Goal: Task Accomplishment & Management: Manage account settings

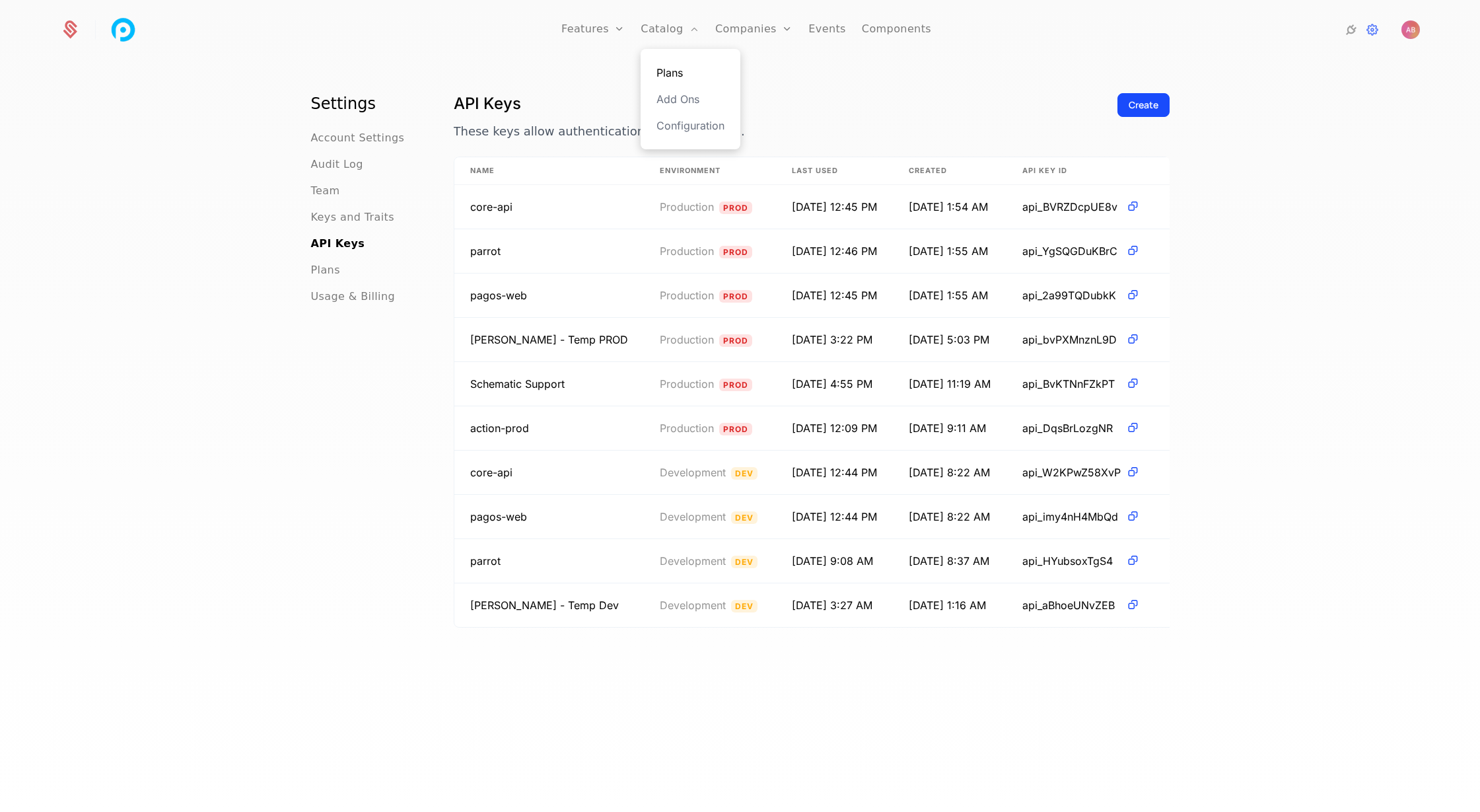
click at [685, 72] on link "Plans" at bounding box center [690, 72] width 68 height 15
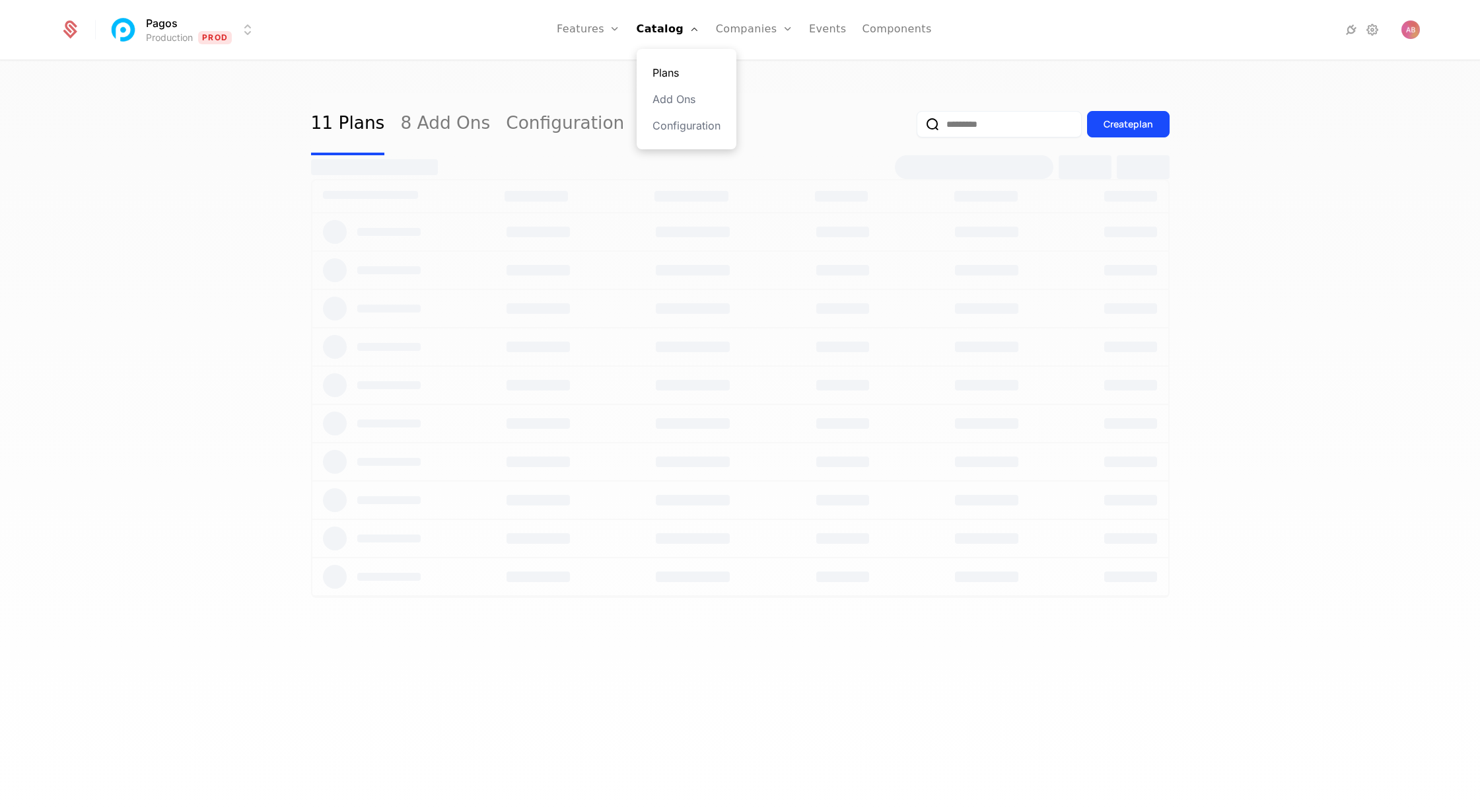
select select "***"
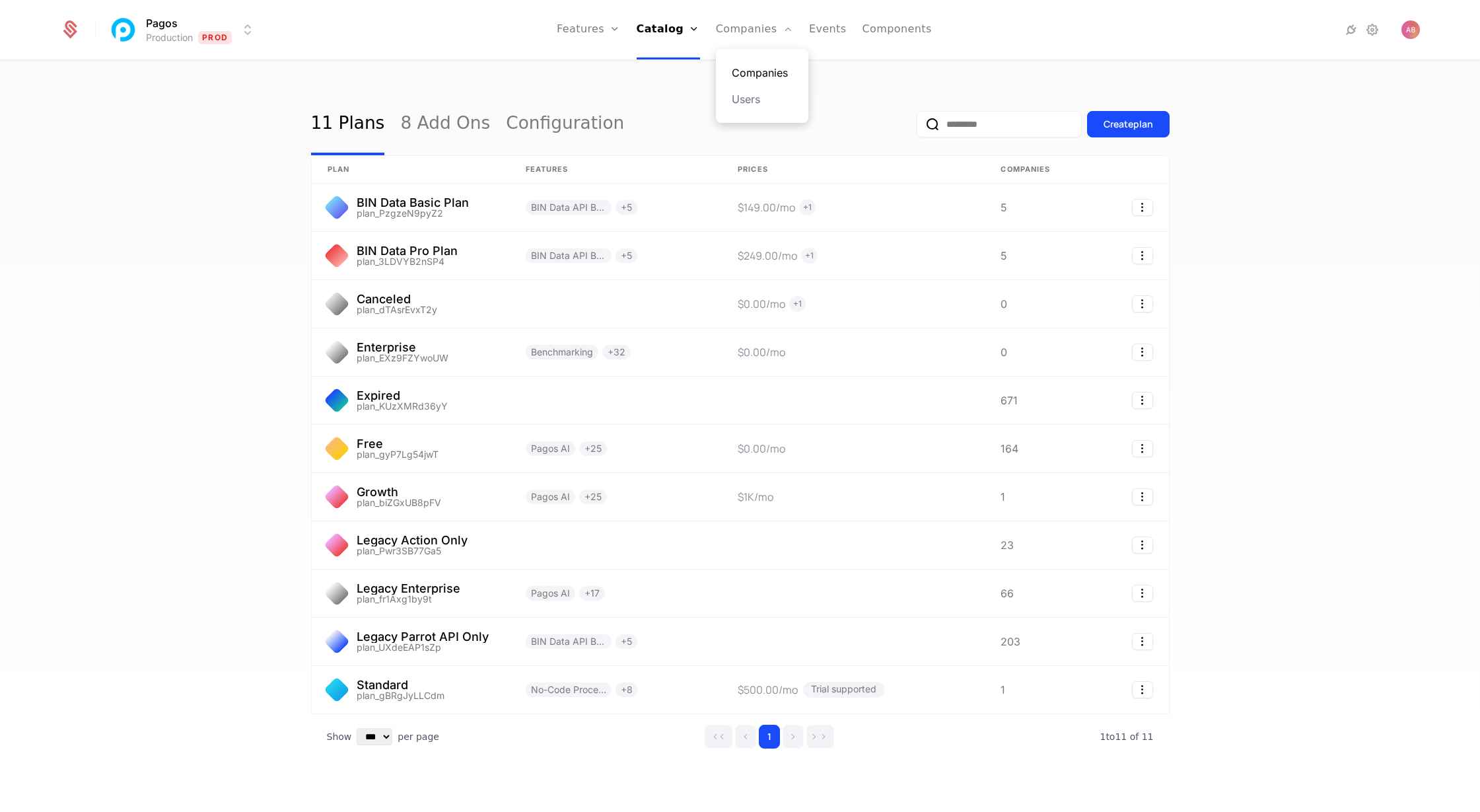
click at [753, 67] on link "Companies" at bounding box center [761, 72] width 61 height 15
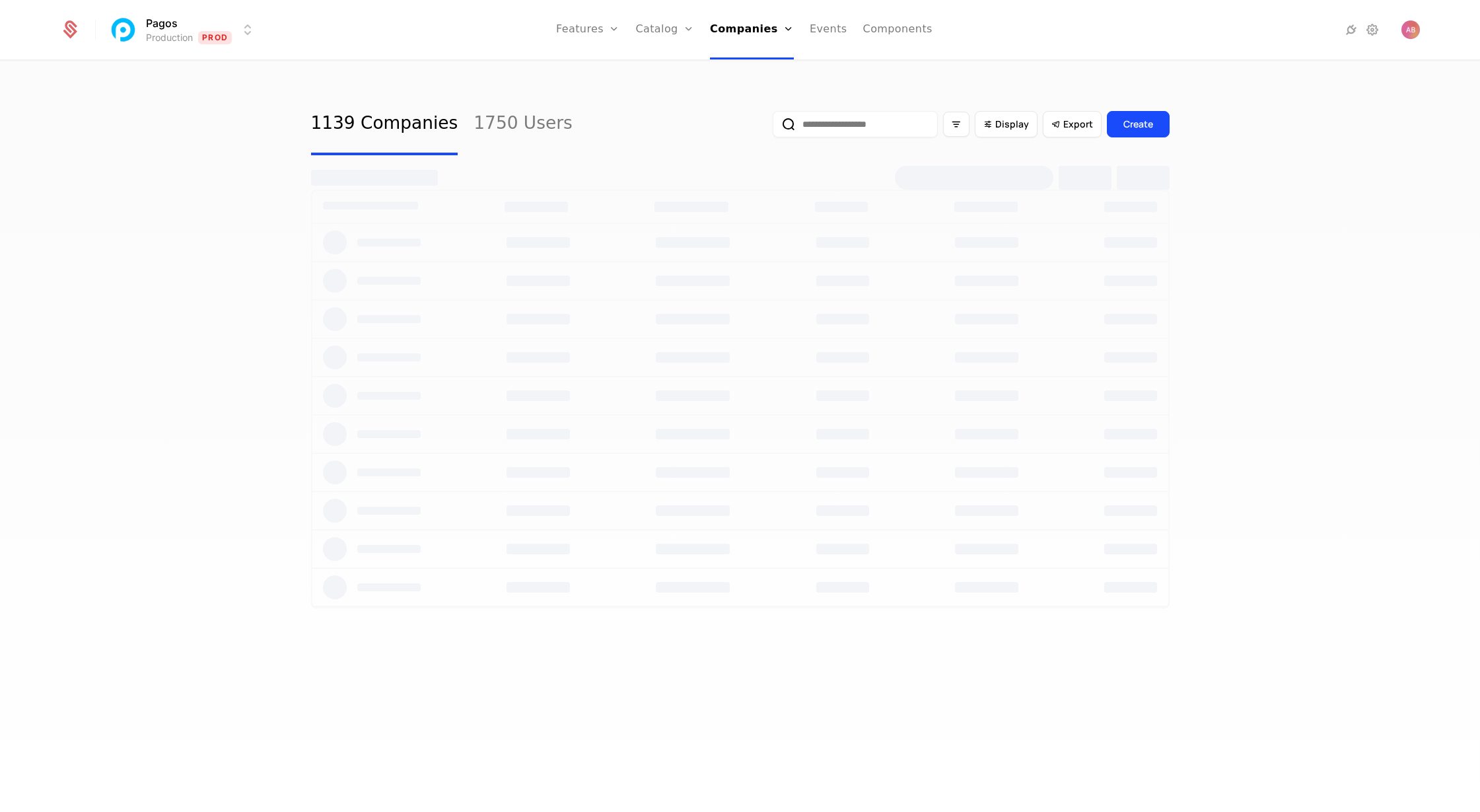
click at [860, 123] on input "email" at bounding box center [856, 123] width 165 height 26
type input "*"
select select "***"
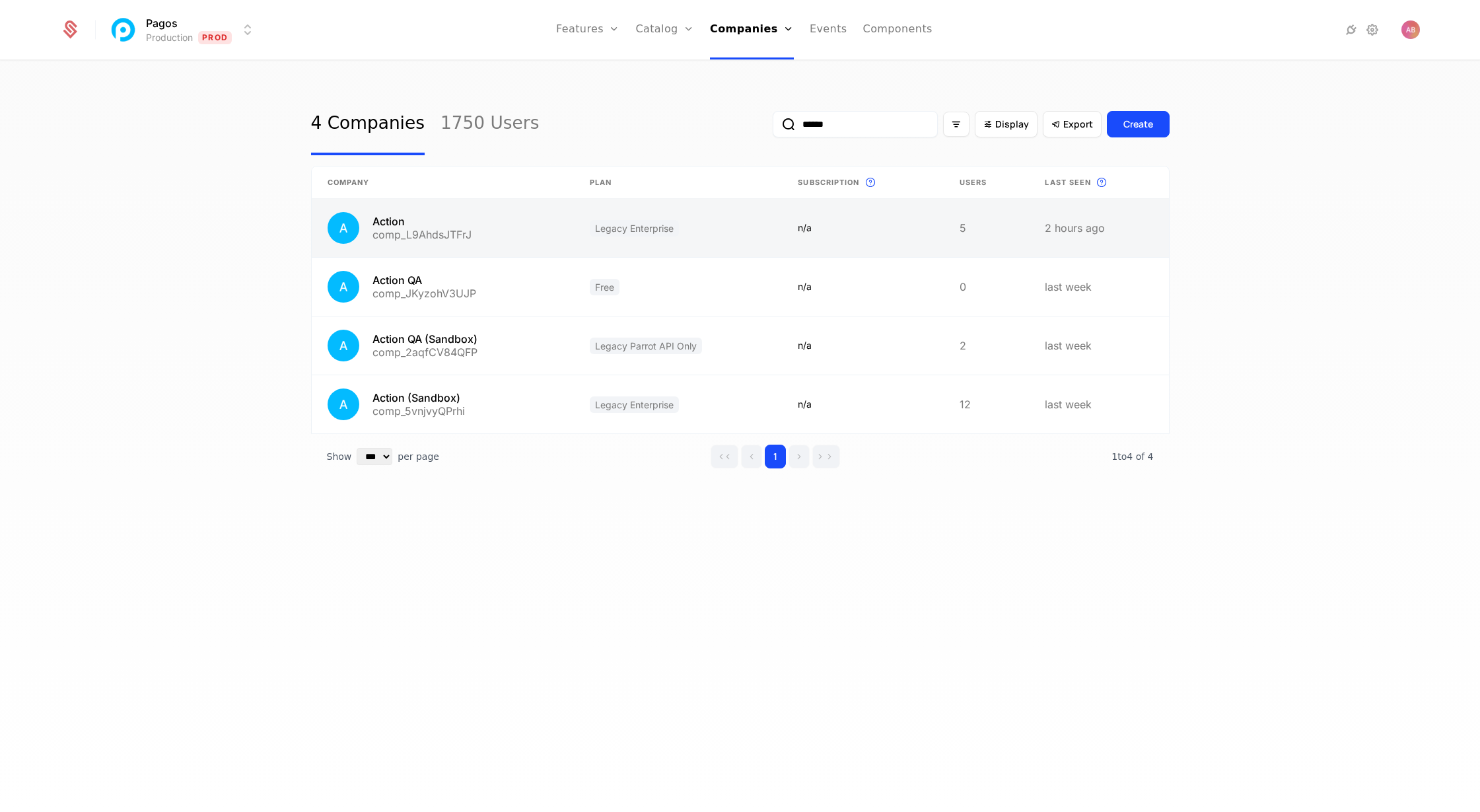
type input "******"
click at [489, 216] on link at bounding box center [443, 227] width 263 height 58
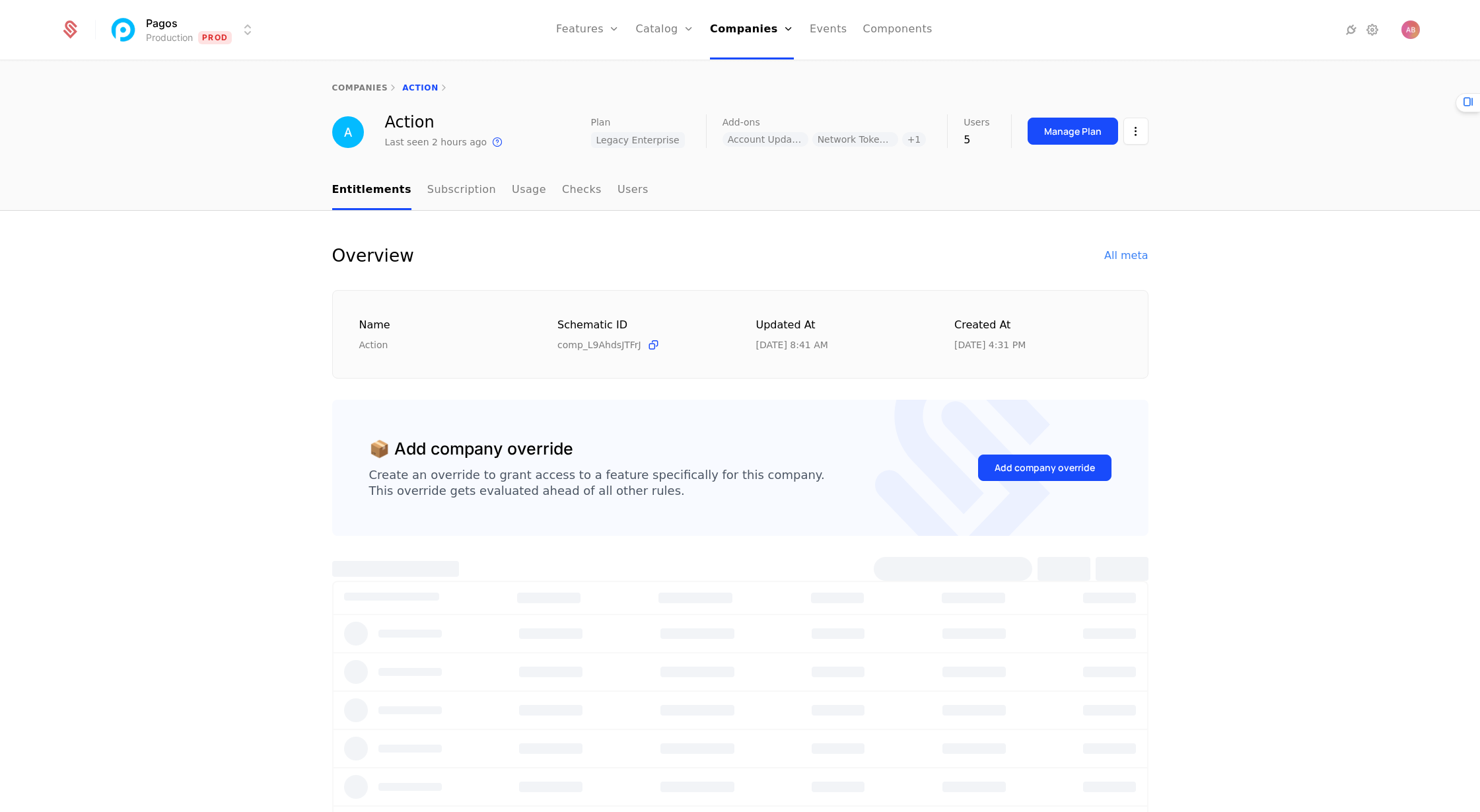
select select "***"
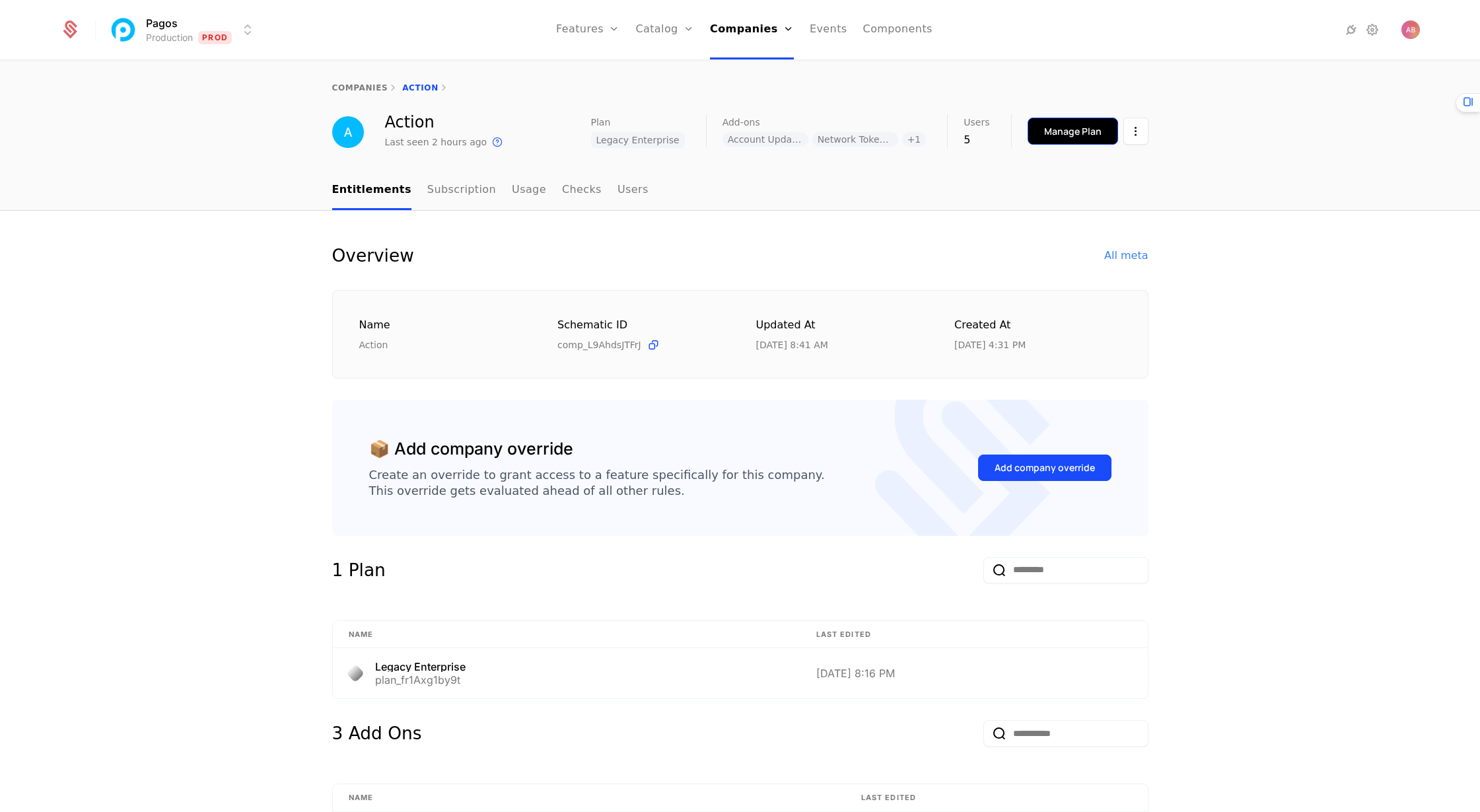
click at [1076, 128] on div "Manage Plan" at bounding box center [1072, 131] width 57 height 14
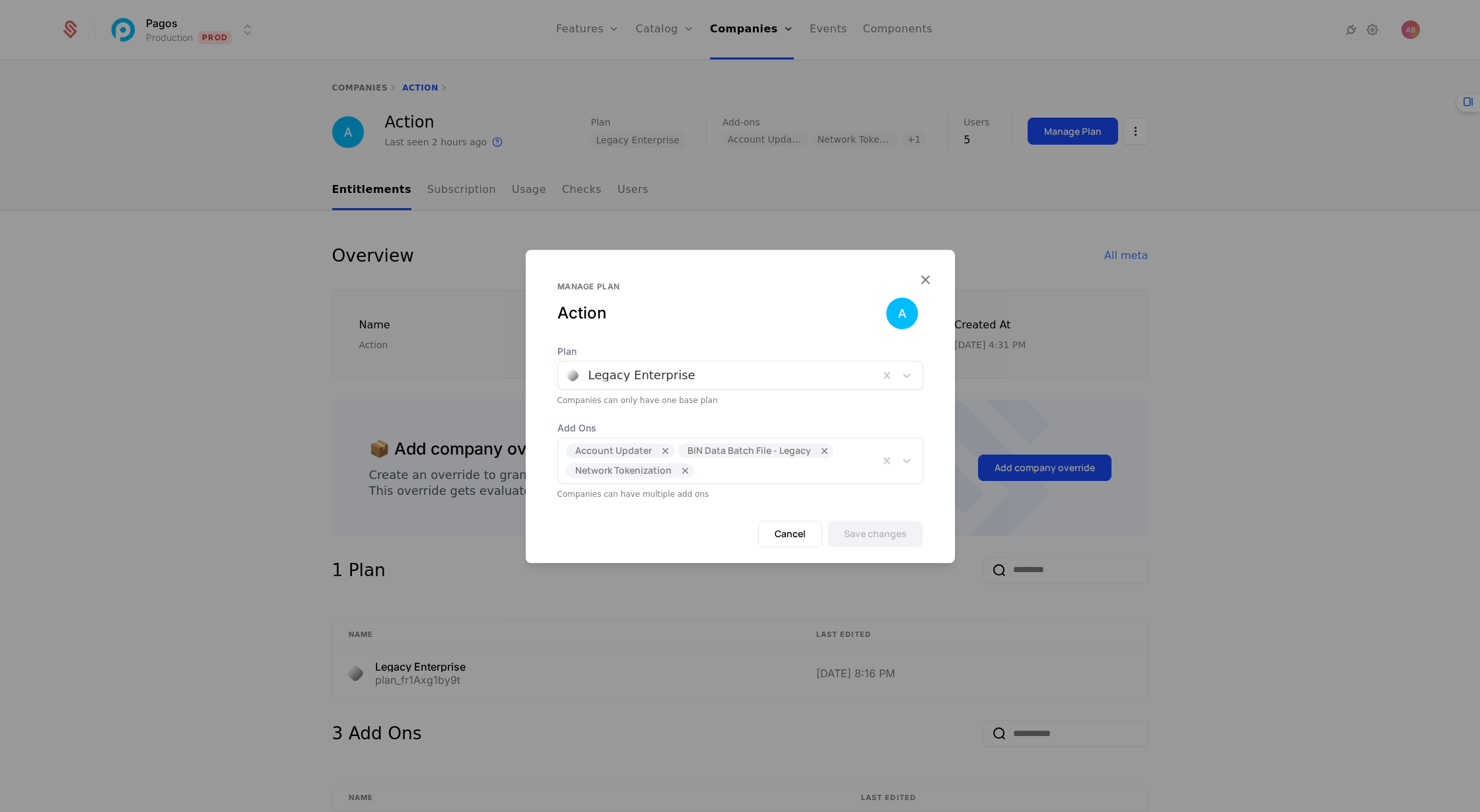
click at [767, 467] on div at bounding box center [786, 468] width 170 height 18
type input "*"
click at [927, 280] on icon "button" at bounding box center [924, 279] width 17 height 17
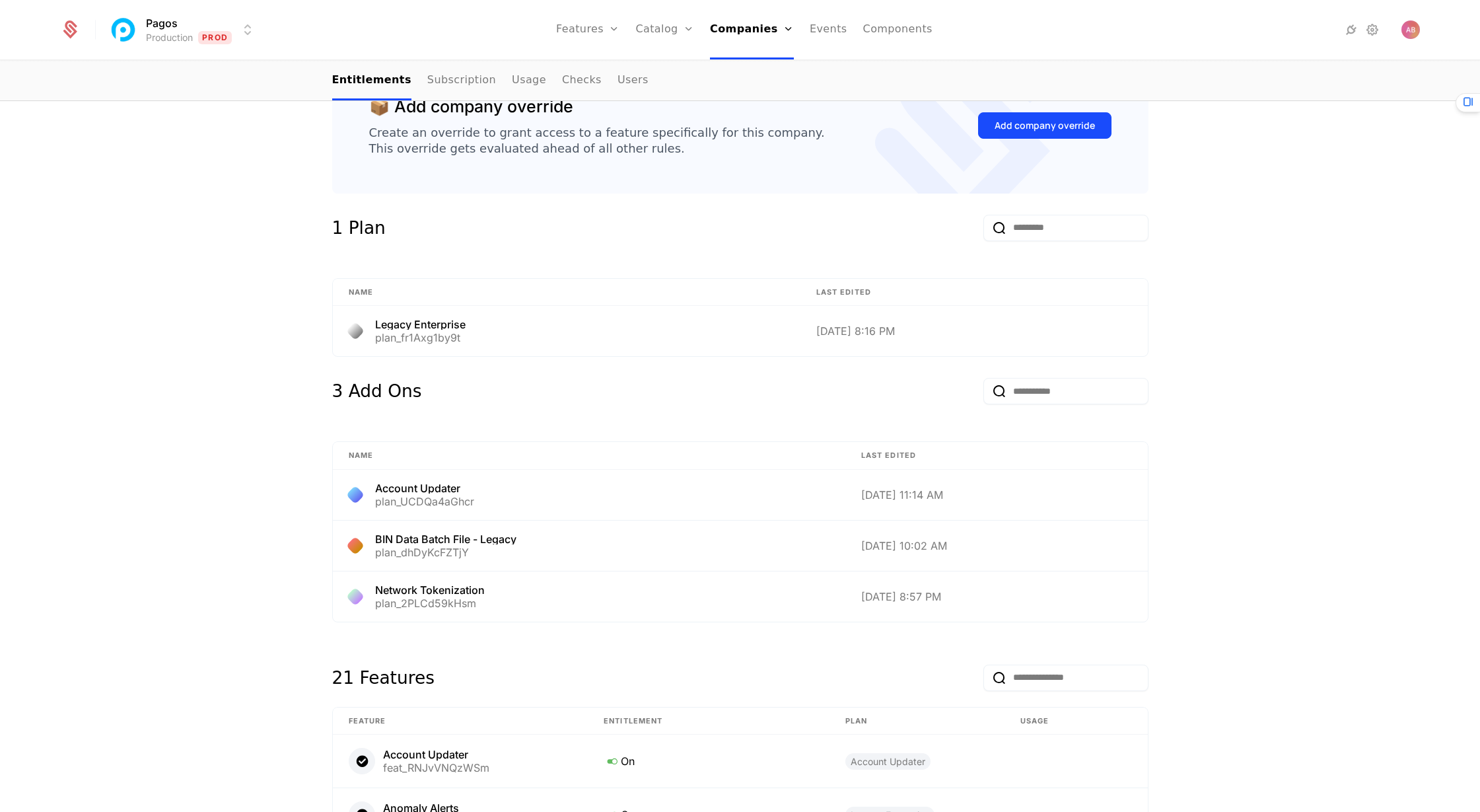
scroll to position [343, 0]
click at [1082, 126] on div "Add company override" at bounding box center [1044, 124] width 101 height 14
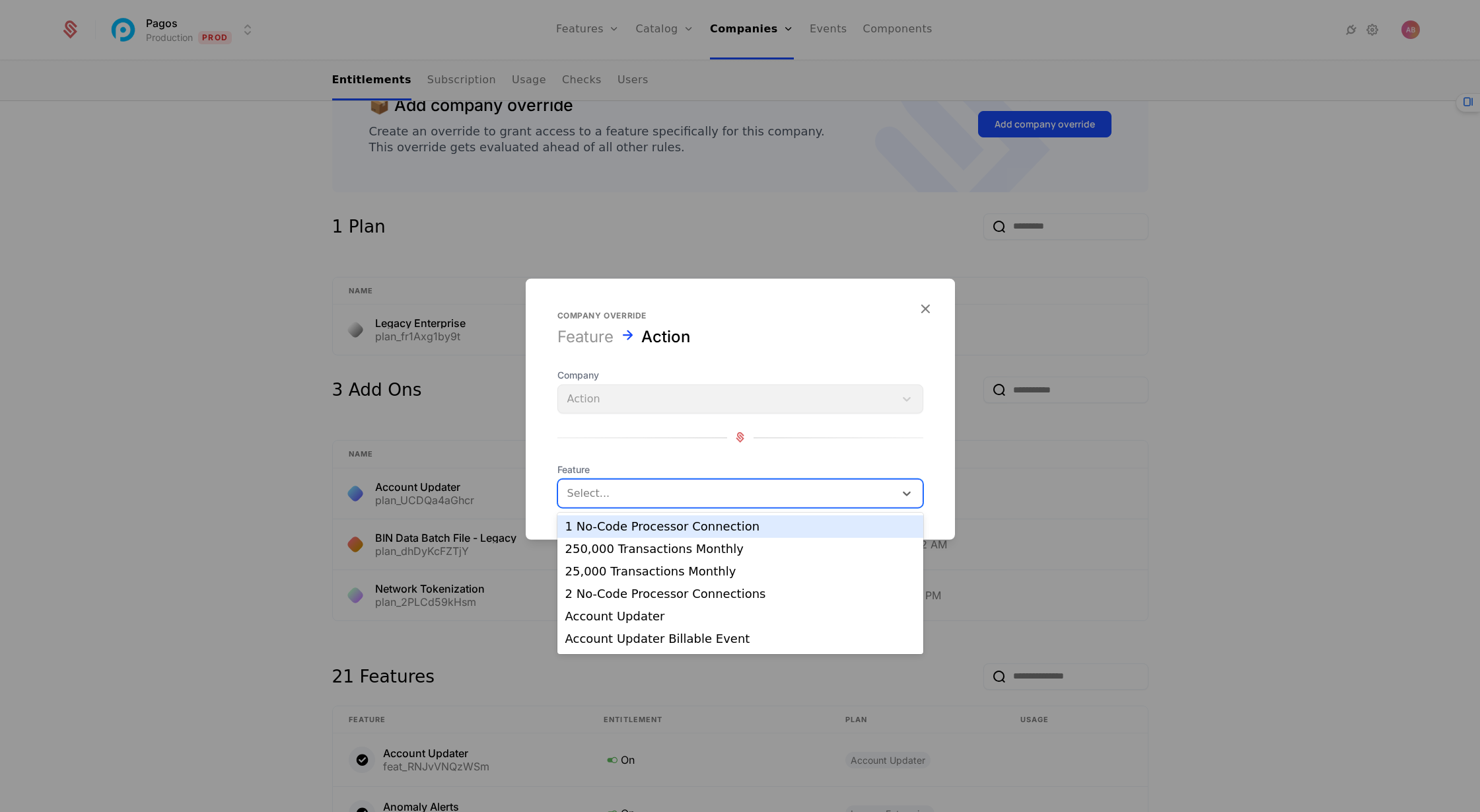
click at [646, 498] on div at bounding box center [726, 492] width 318 height 18
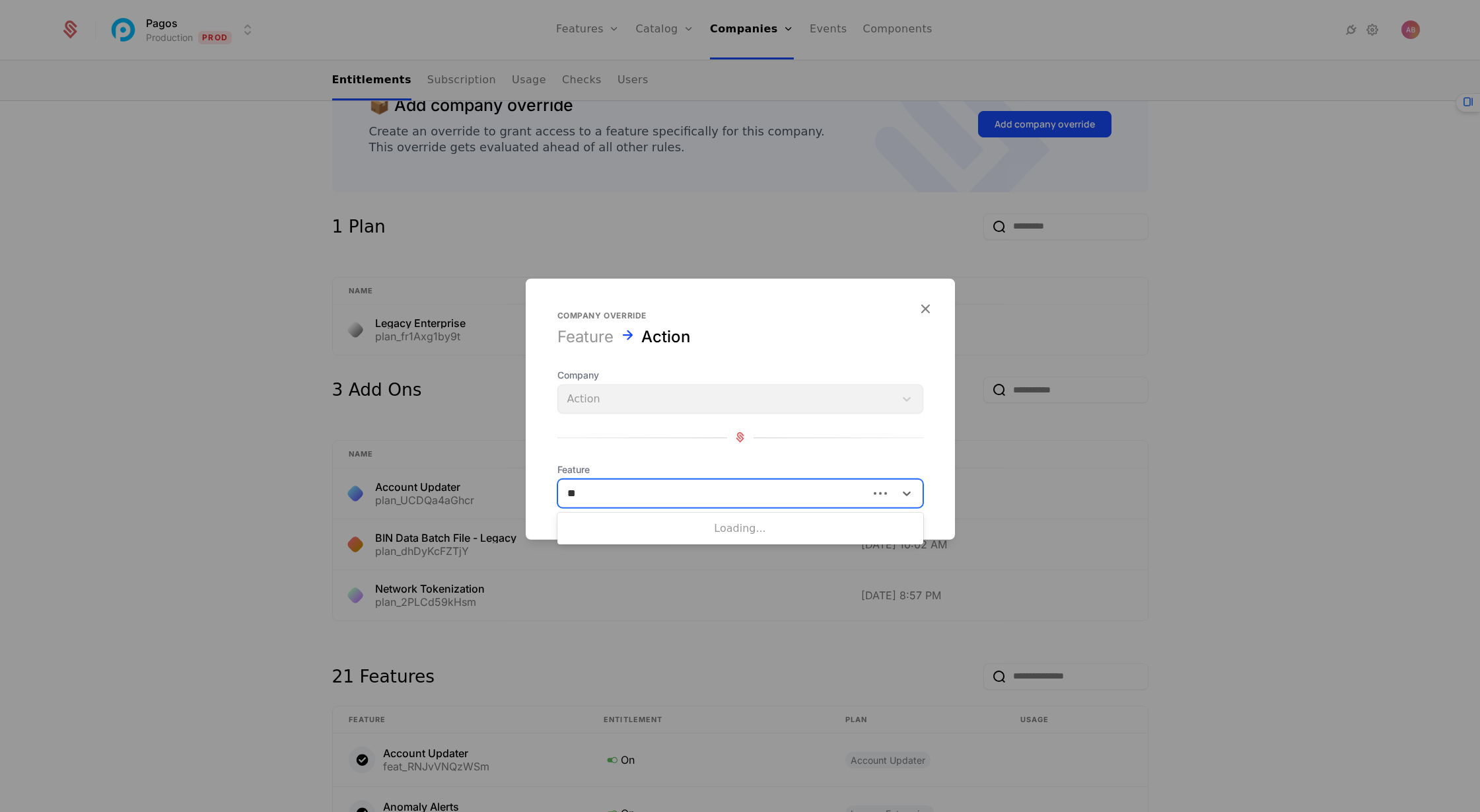
type input "***"
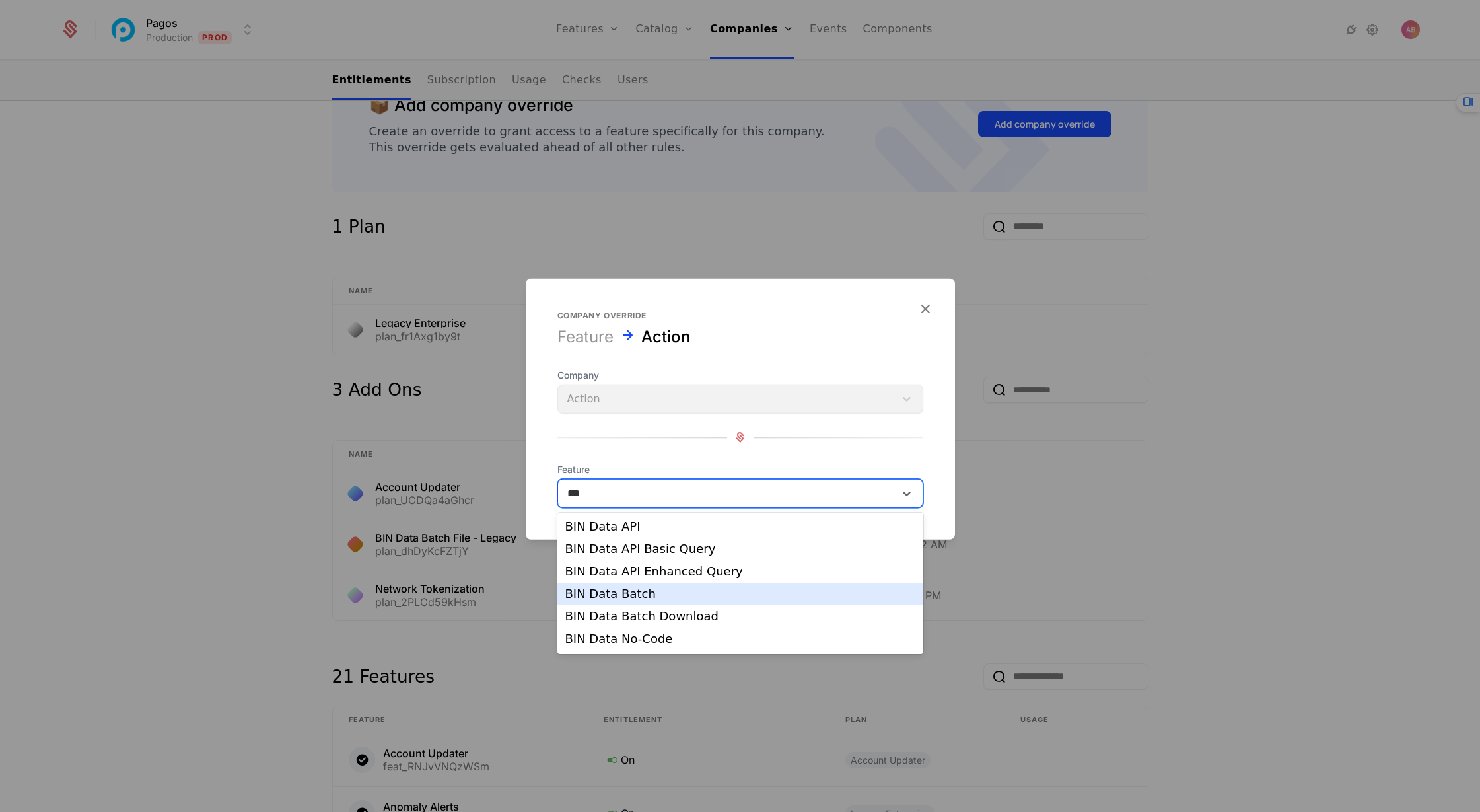
click at [636, 595] on div "BIN Data Batch" at bounding box center [740, 594] width 350 height 12
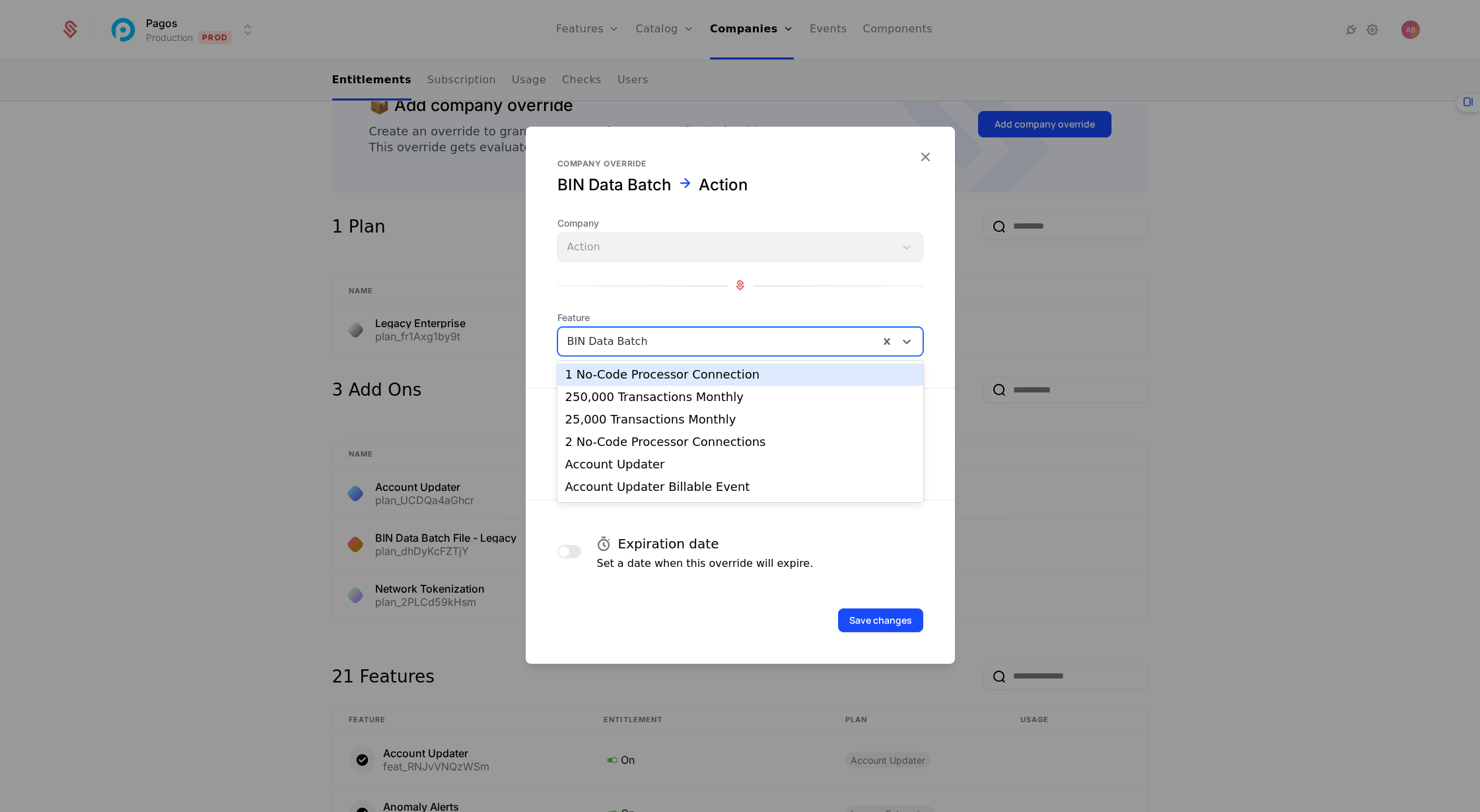
click at [665, 342] on div at bounding box center [719, 341] width 303 height 18
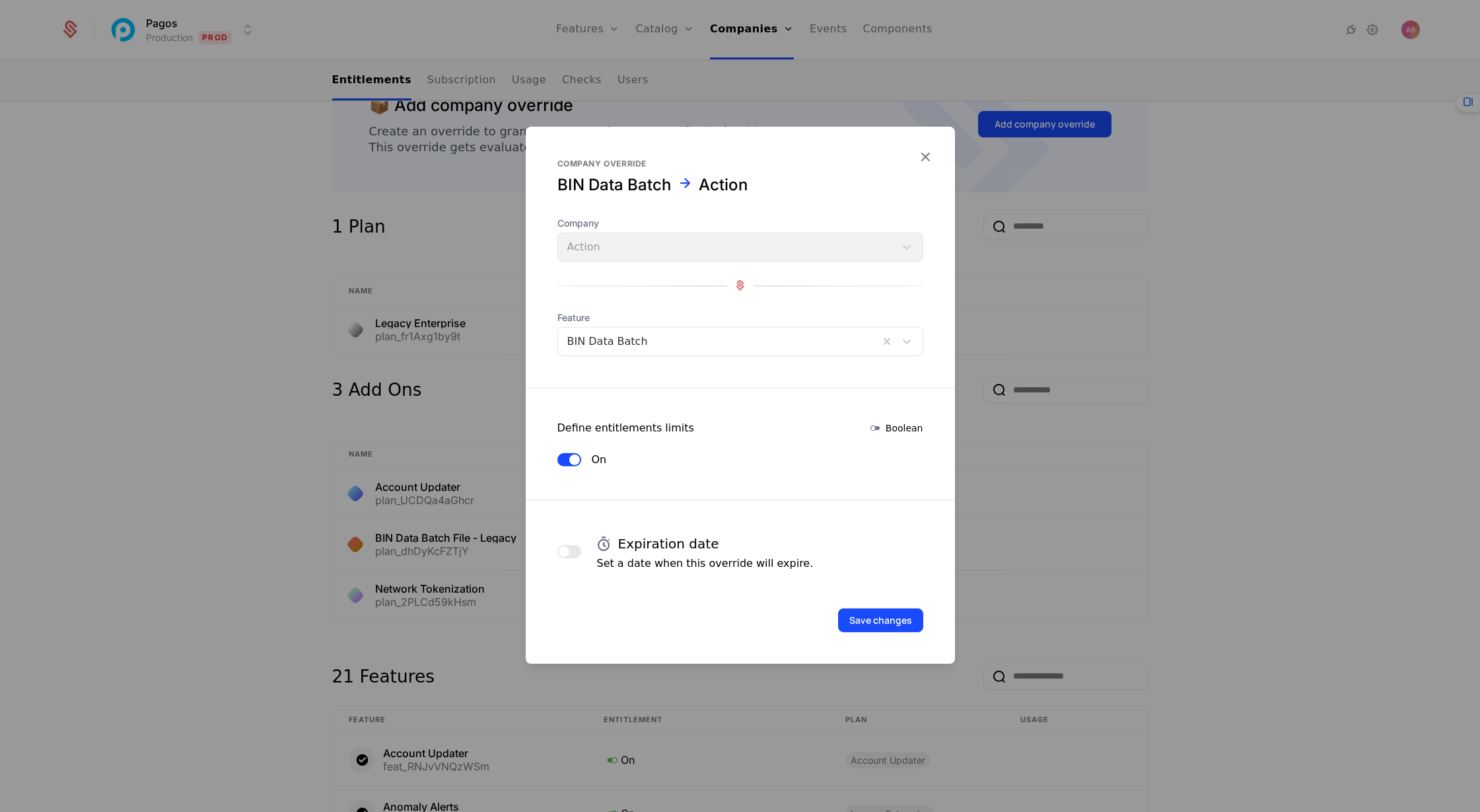
click at [648, 296] on div "Company Action Feature BIN Data Batch" at bounding box center [740, 285] width 366 height 140
click at [904, 615] on button "Save changes" at bounding box center [881, 619] width 85 height 24
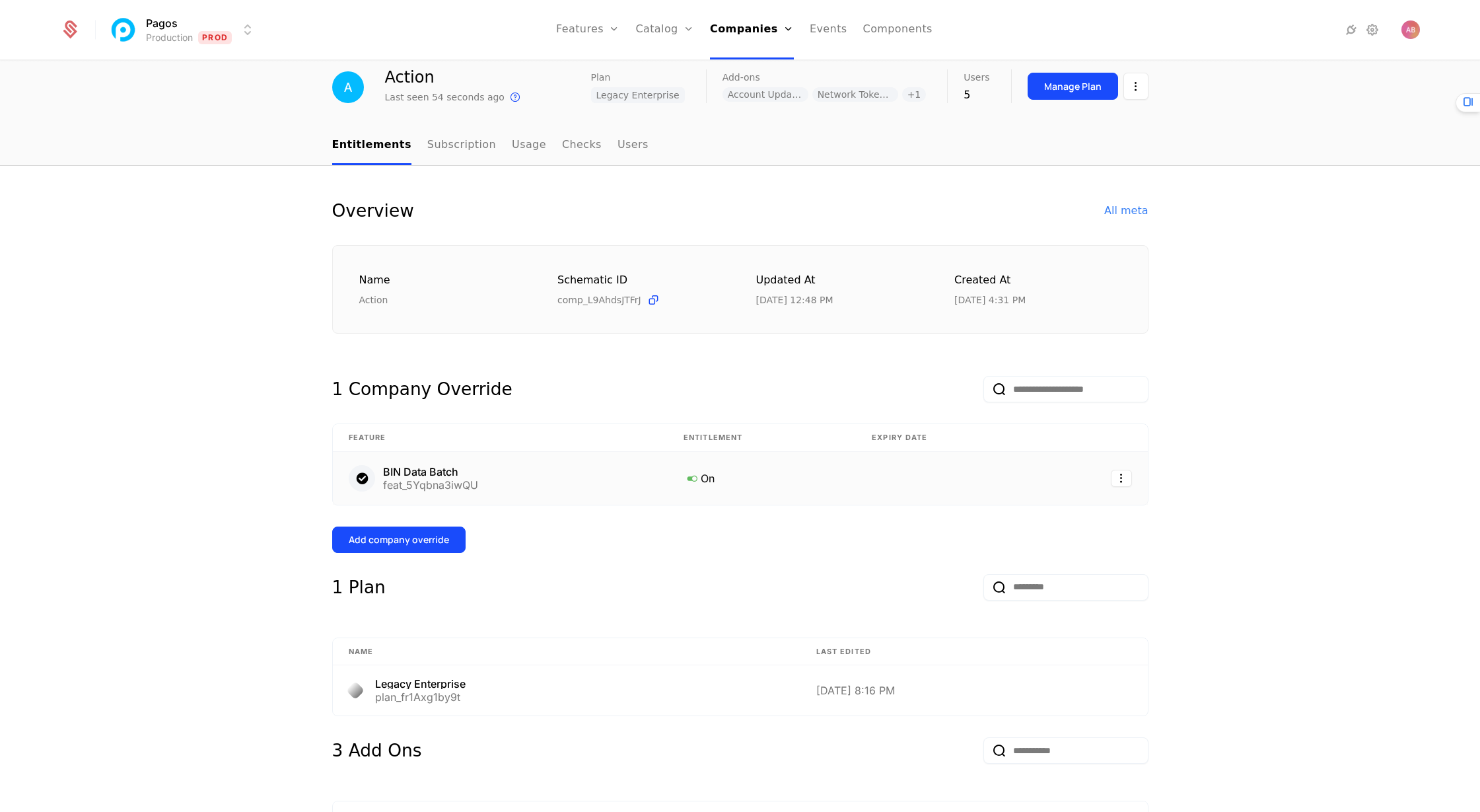
scroll to position [57, 0]
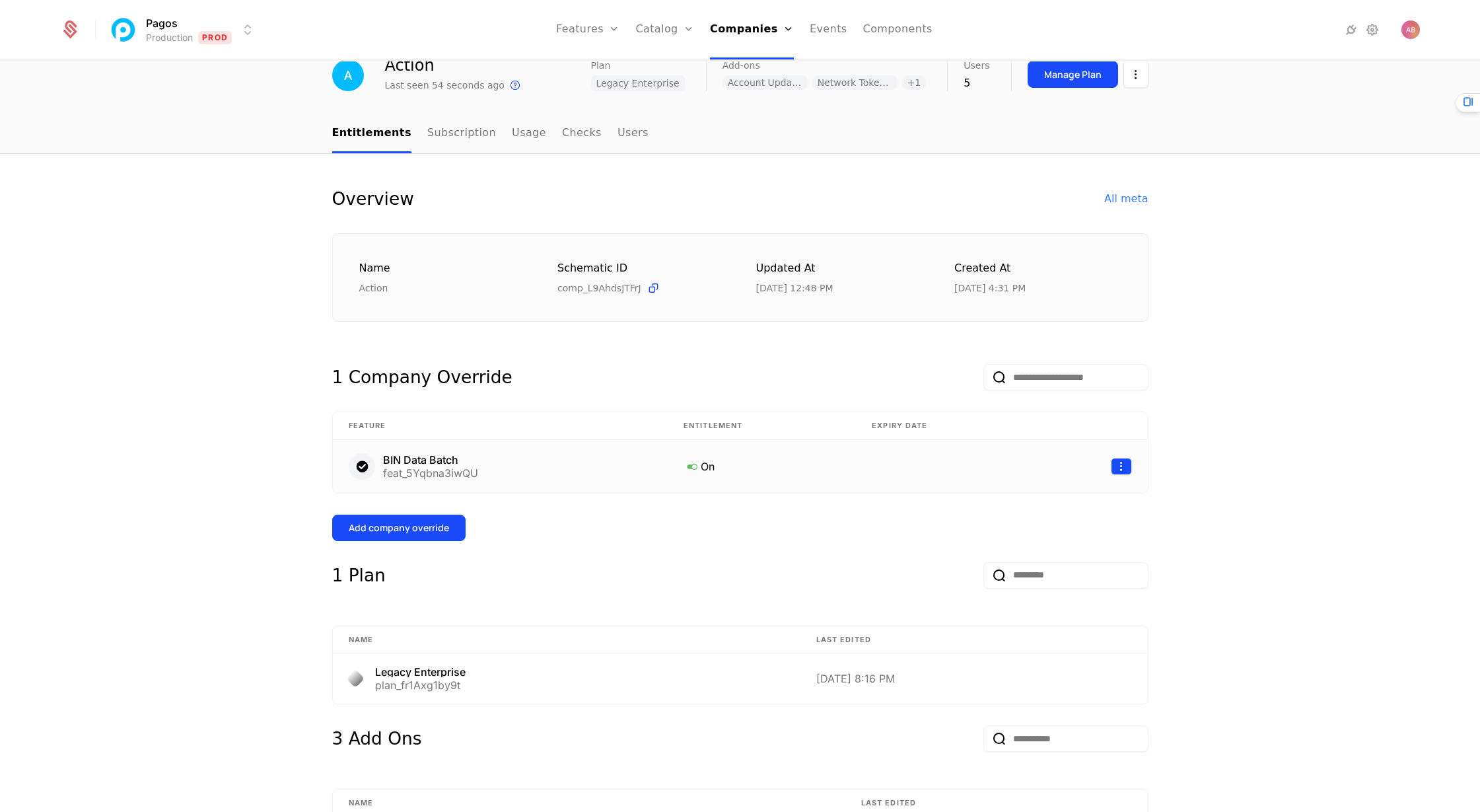
click at [1124, 466] on html "Pagos Production Prod Features Features Flags Catalog Plans Add Ons Configurati…" at bounding box center [740, 406] width 1480 height 812
click at [1055, 503] on div "Delete" at bounding box center [1040, 499] width 50 height 18
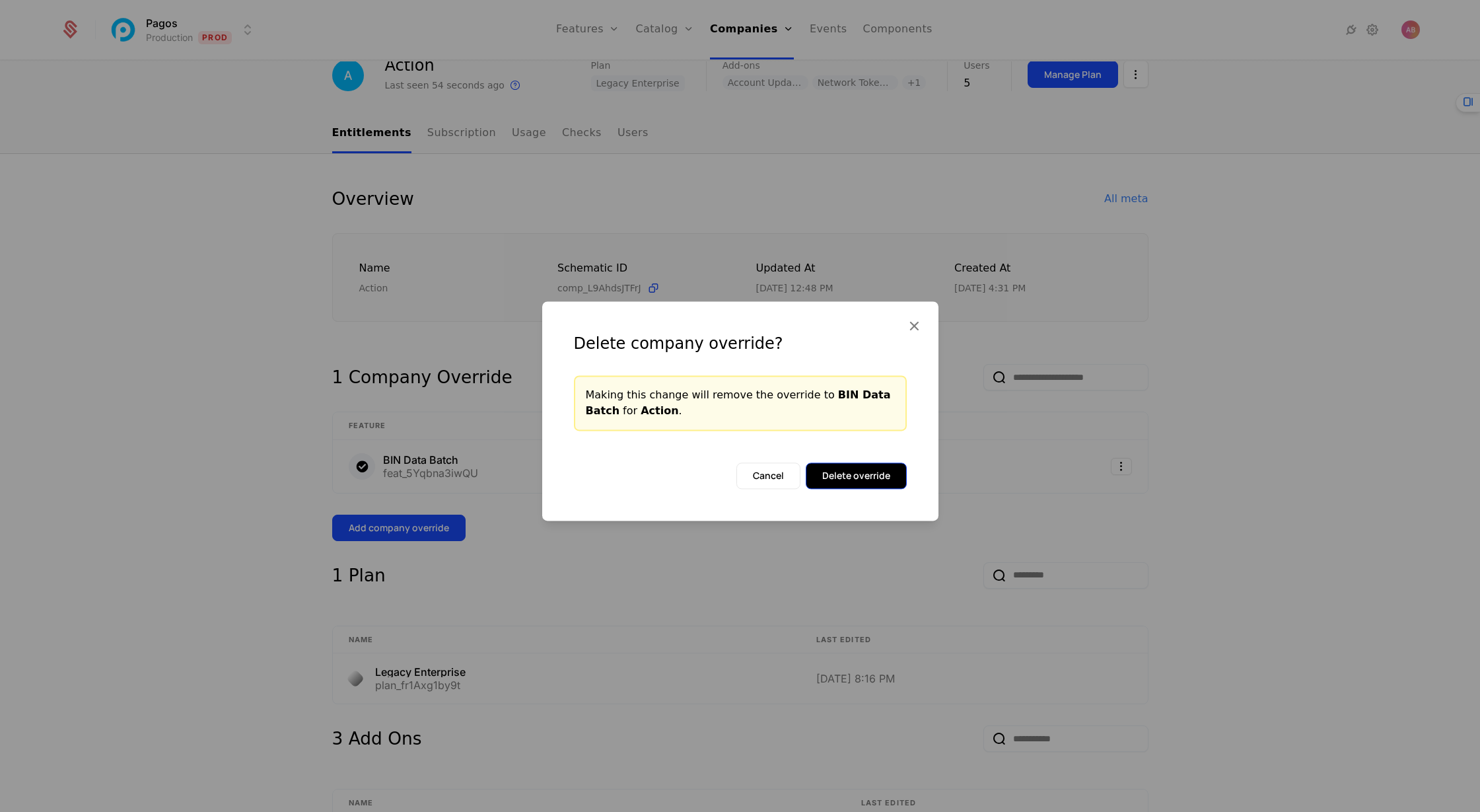
click at [856, 471] on button "Delete override" at bounding box center [856, 475] width 101 height 26
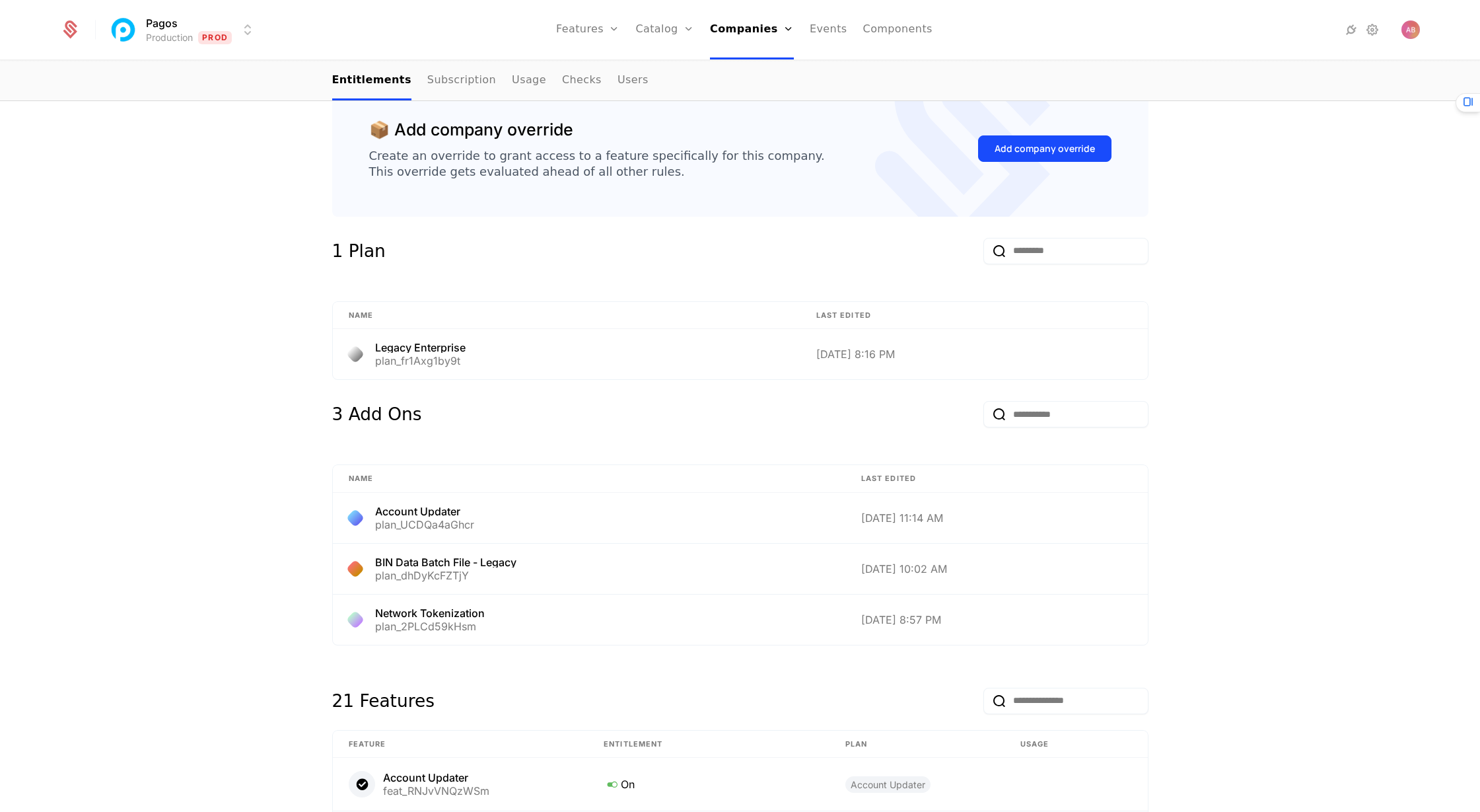
scroll to position [0, 0]
